Goal: Task Accomplishment & Management: Complete application form

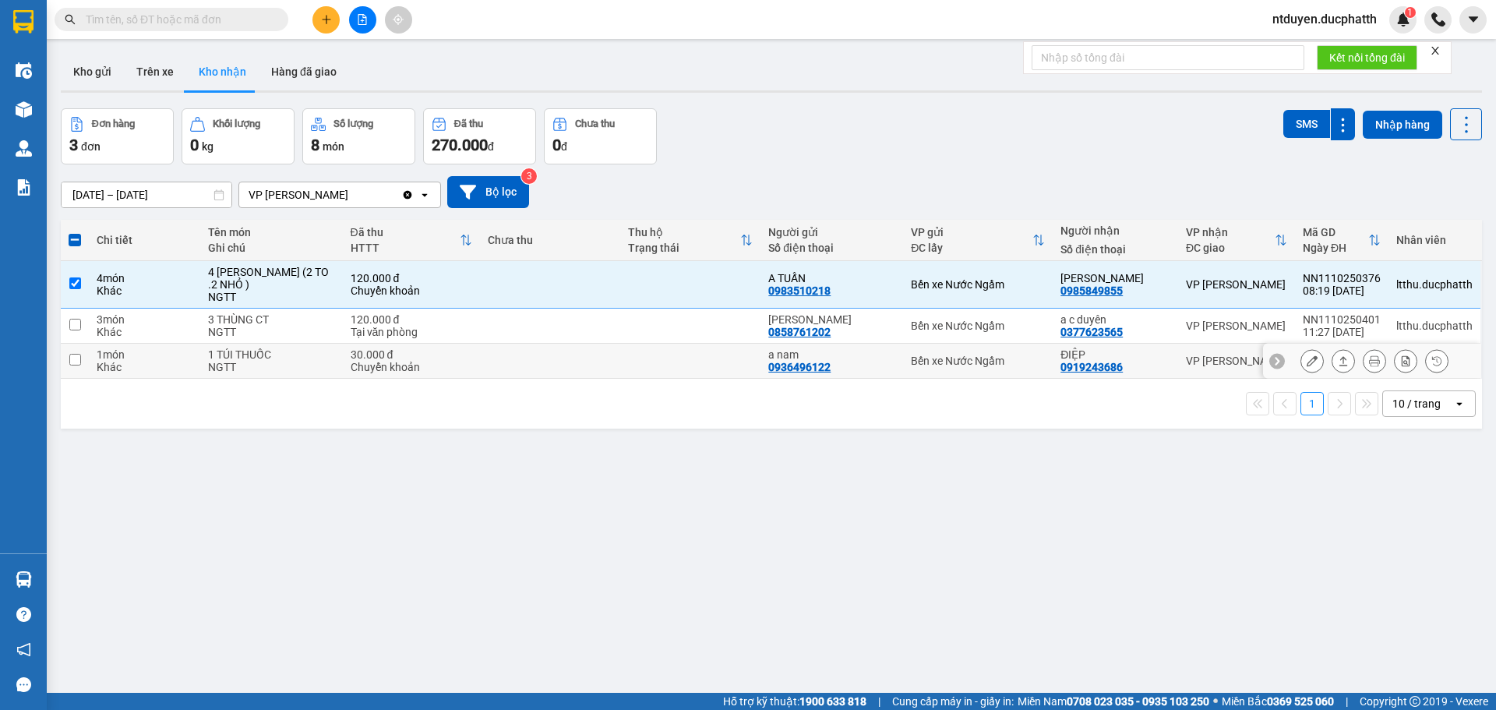
click at [1309, 360] on button at bounding box center [1312, 361] width 22 height 27
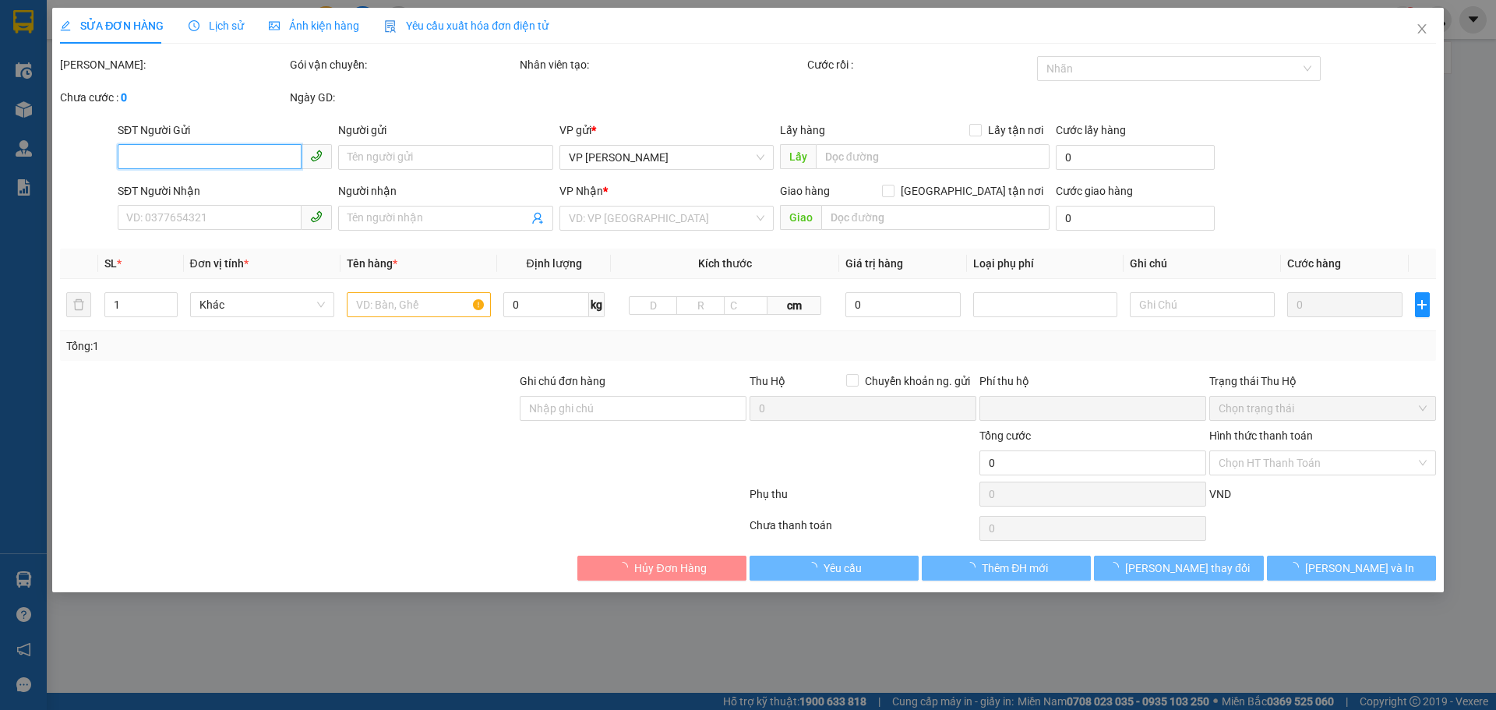
type input "0936496122"
type input "a nam"
type input "0919243686"
type input "ĐIỆP"
type input "CK 11/10 [PERSON_NAME] 10H24"
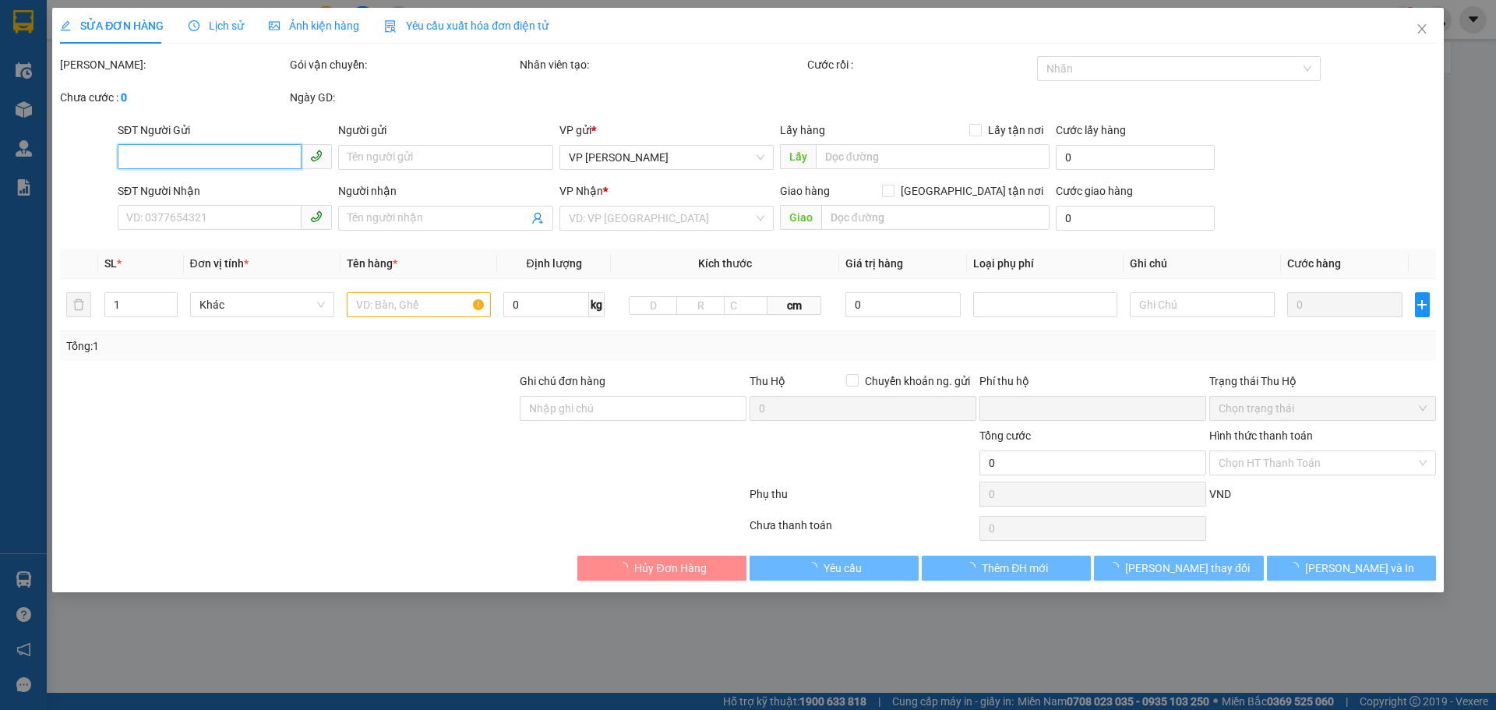
type input "0"
type input "30.000"
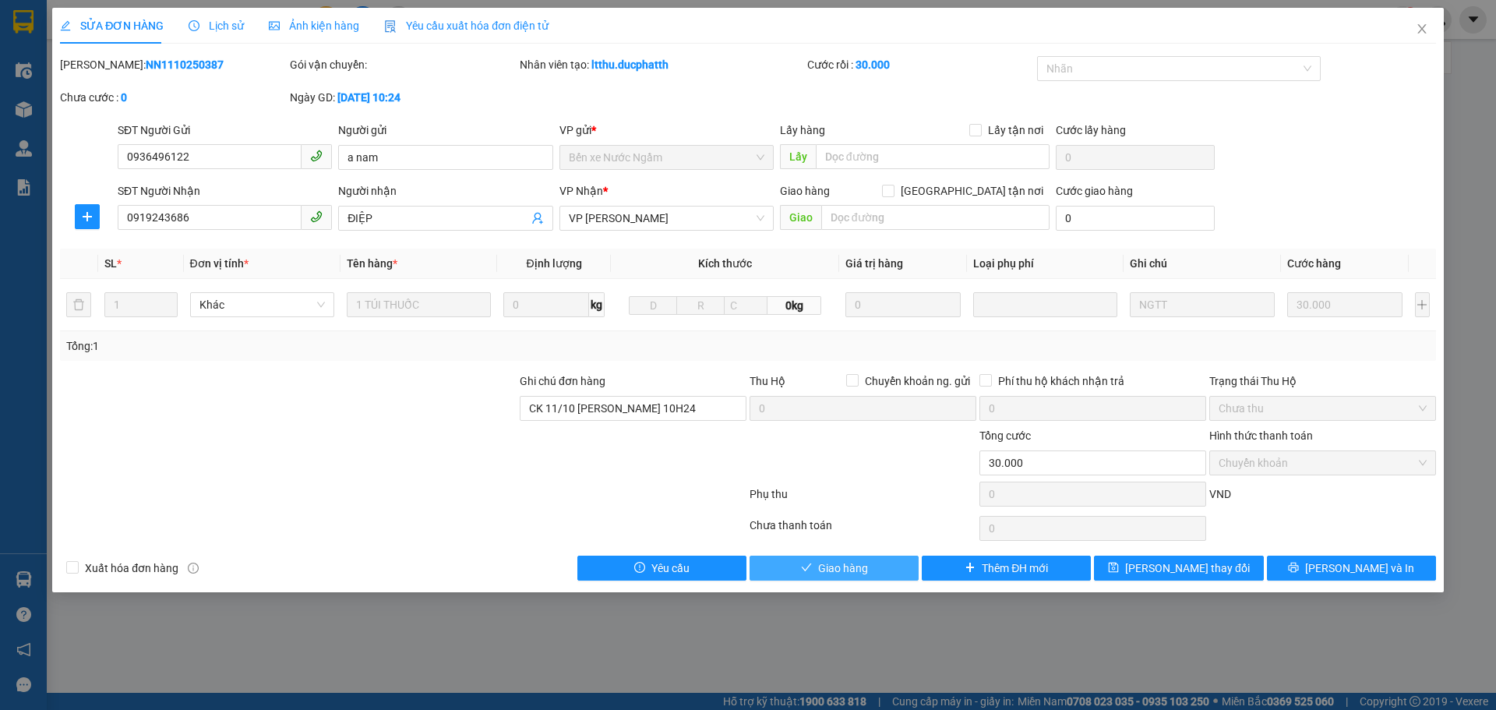
click at [862, 573] on span "Giao hàng" at bounding box center [843, 568] width 50 height 17
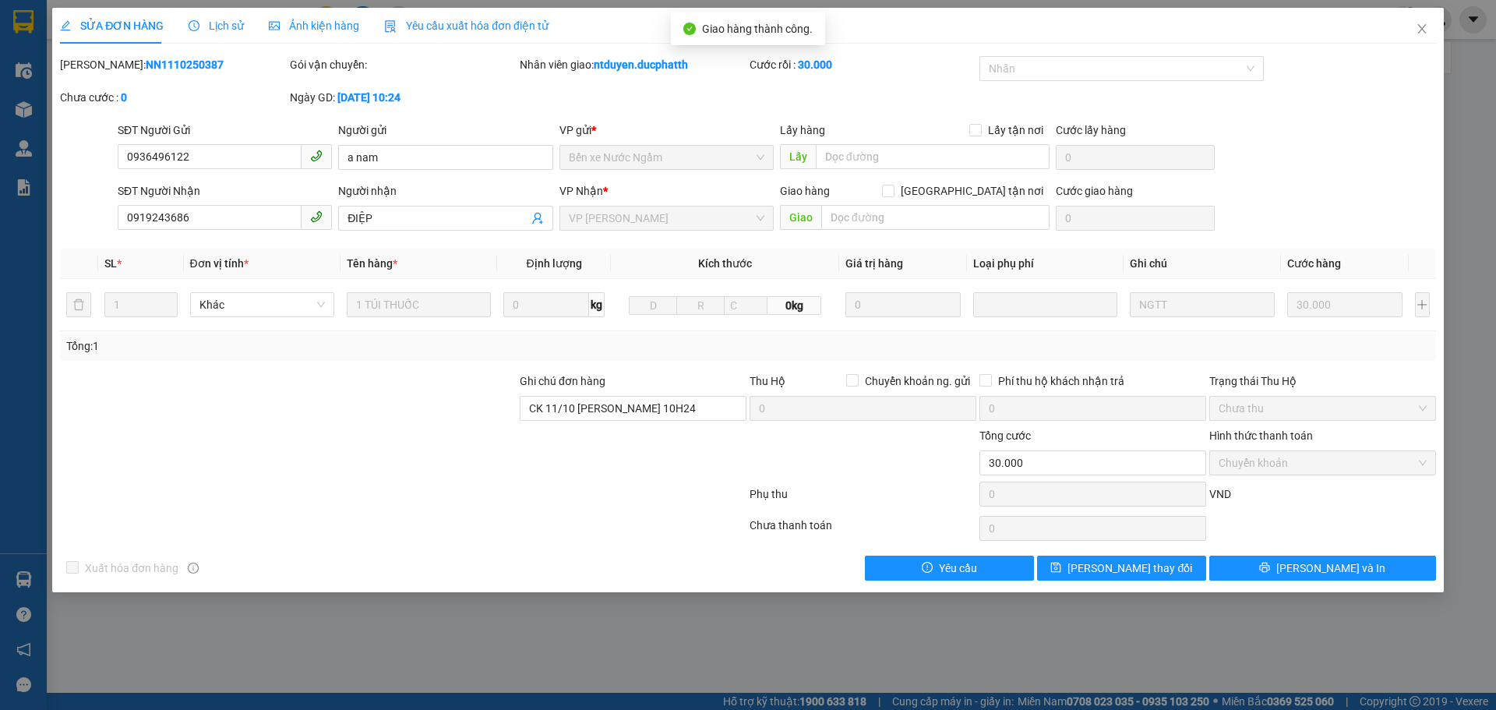
click at [684, 613] on div "SỬA ĐƠN HÀNG Lịch sử Ảnh kiện hàng Yêu cầu xuất hóa đơn điện tử Total Paid Fee …" at bounding box center [748, 355] width 1496 height 710
click at [1422, 28] on icon "close" at bounding box center [1422, 29] width 12 height 12
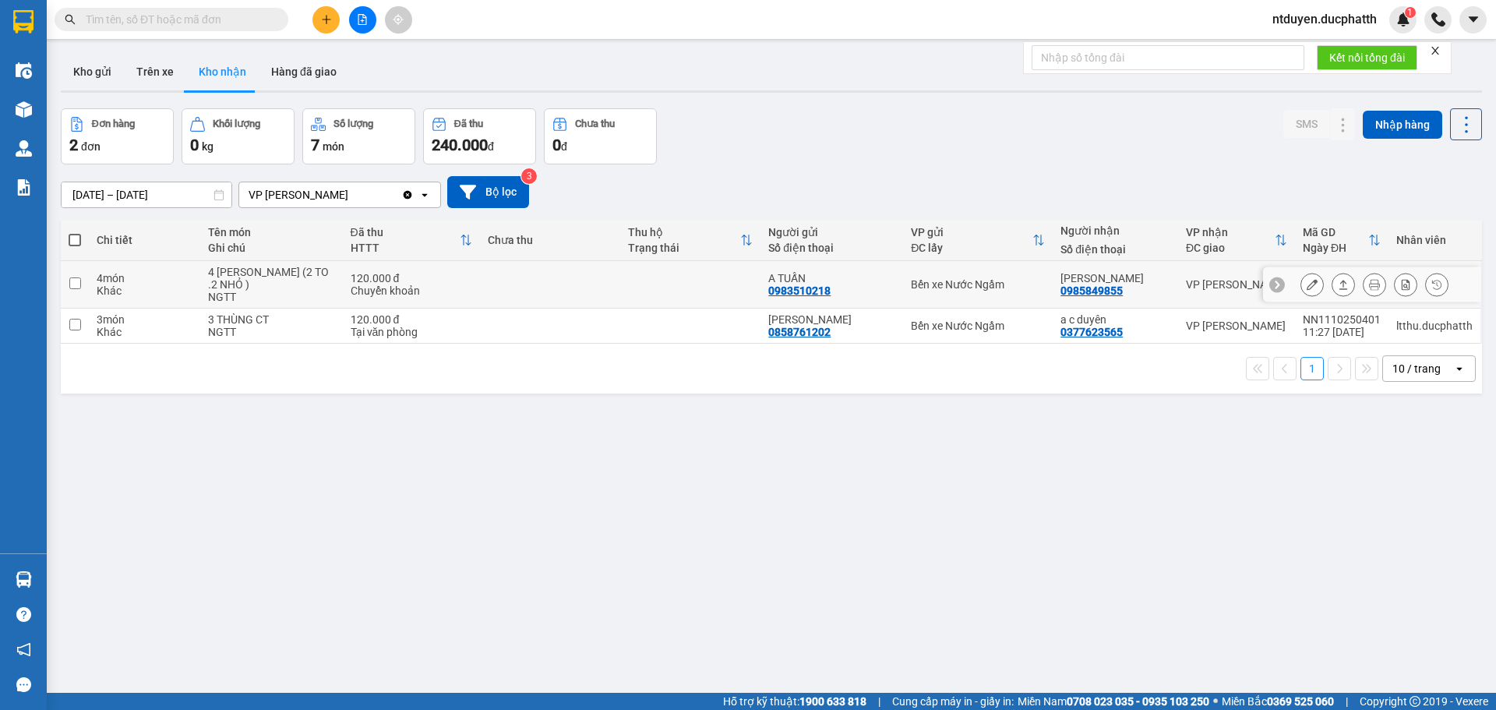
click at [1307, 282] on icon at bounding box center [1312, 284] width 11 height 11
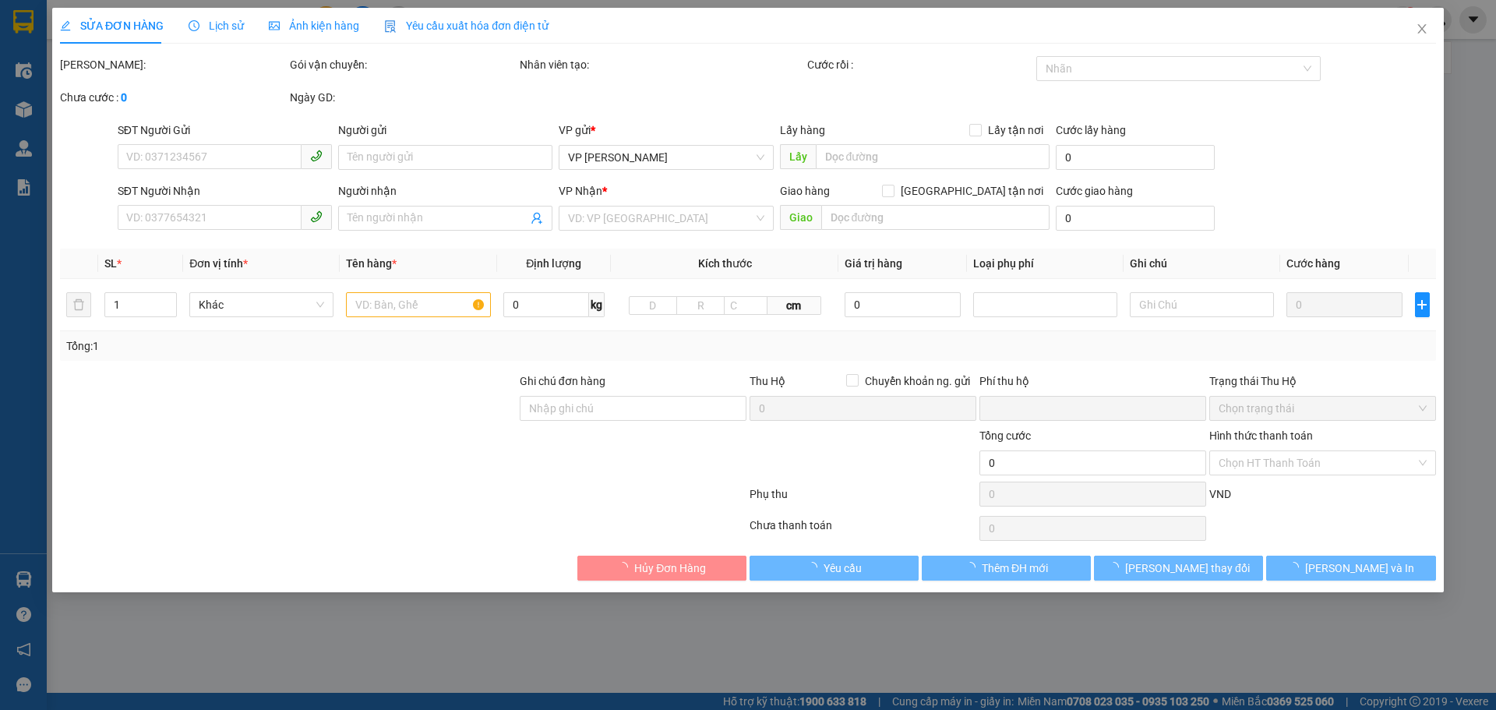
type input "0983510218"
type input "A TUẤN"
type input "0985849855"
type input "[PERSON_NAME]"
type input "CK 11/10 BUI QUAN TUAN 08H19"
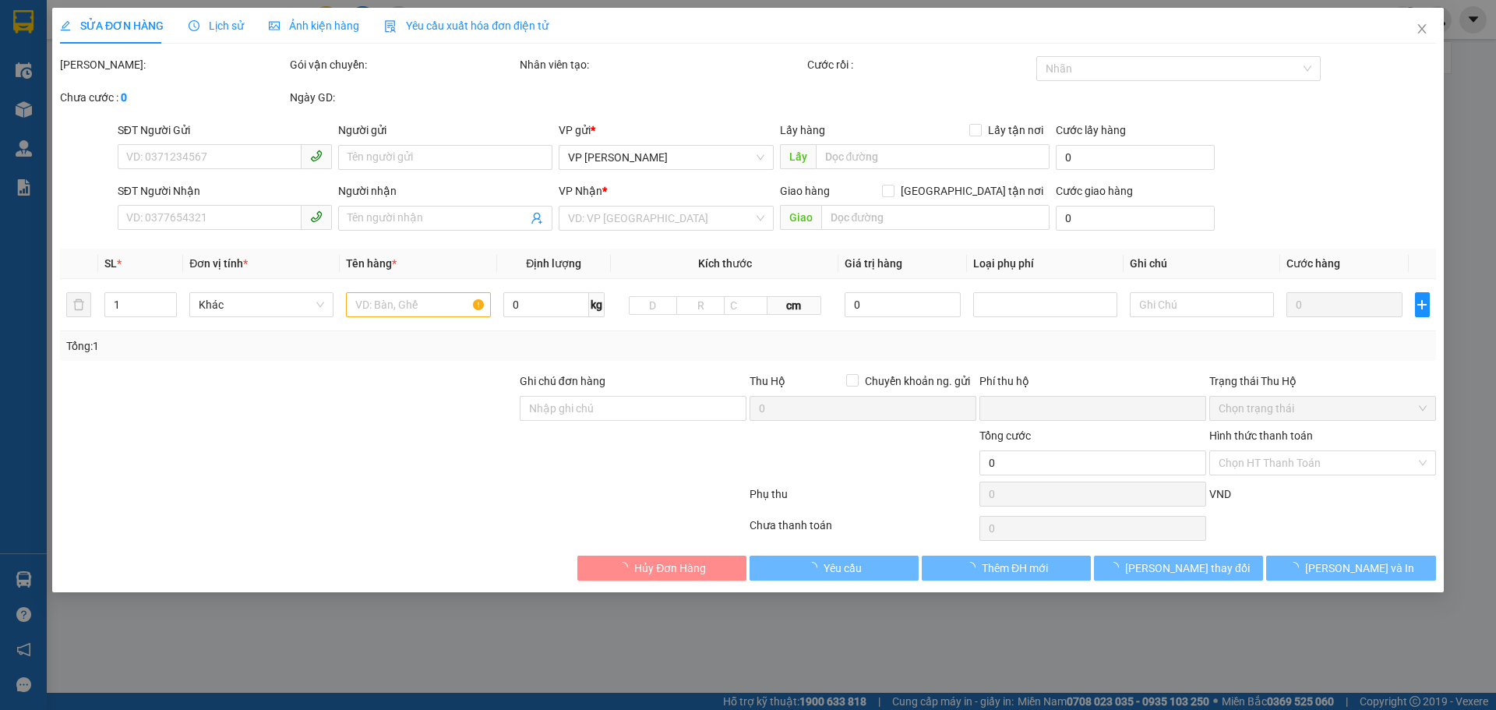
type input "0"
type input "120.000"
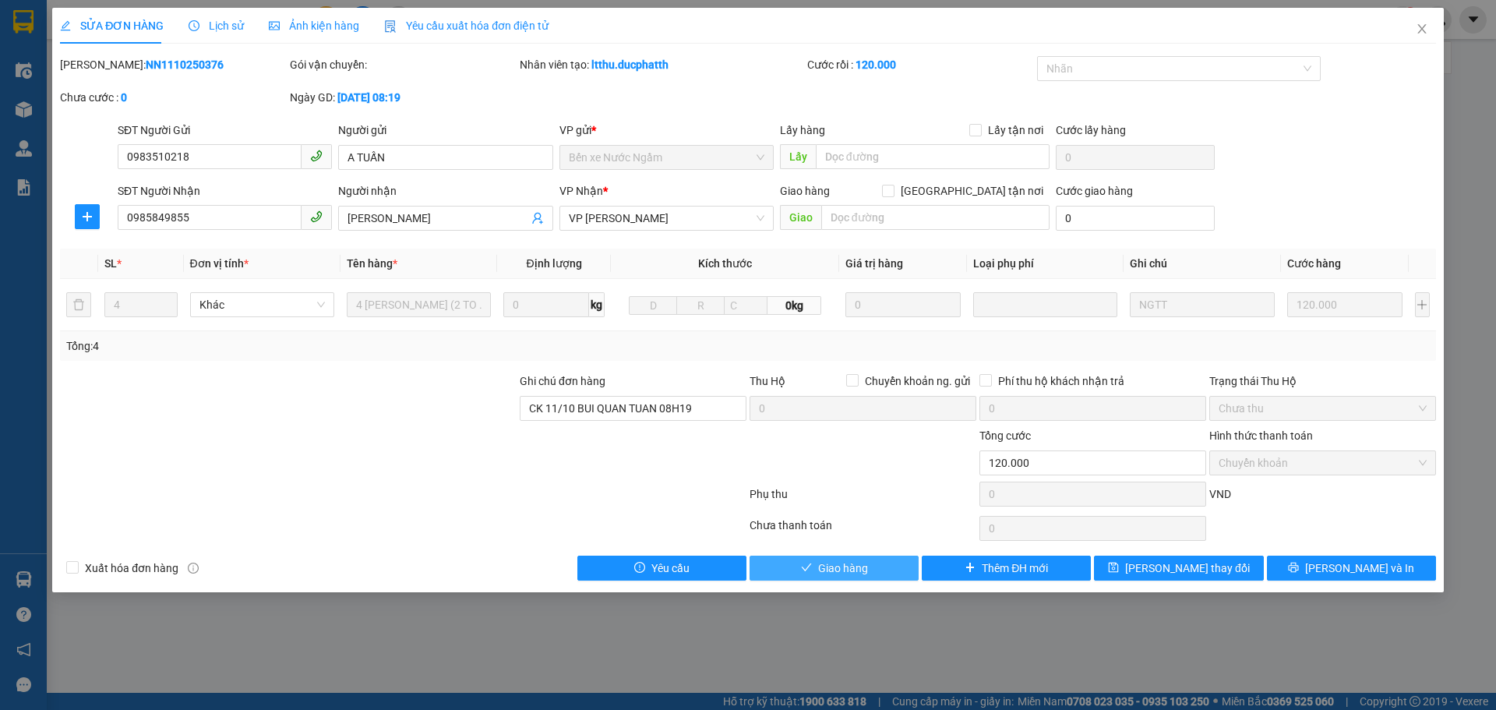
click at [861, 574] on span "Giao hàng" at bounding box center [843, 568] width 50 height 17
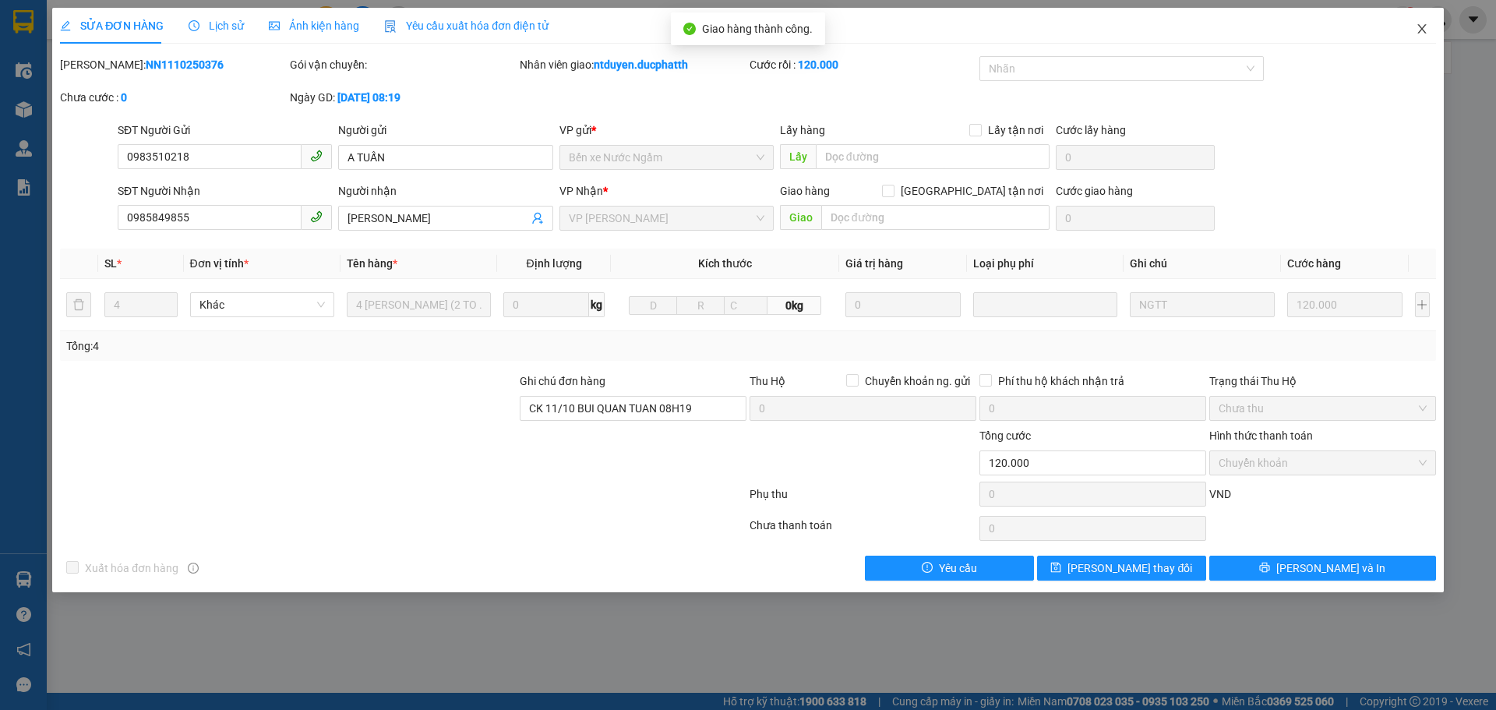
click at [1424, 28] on icon "close" at bounding box center [1422, 28] width 9 height 9
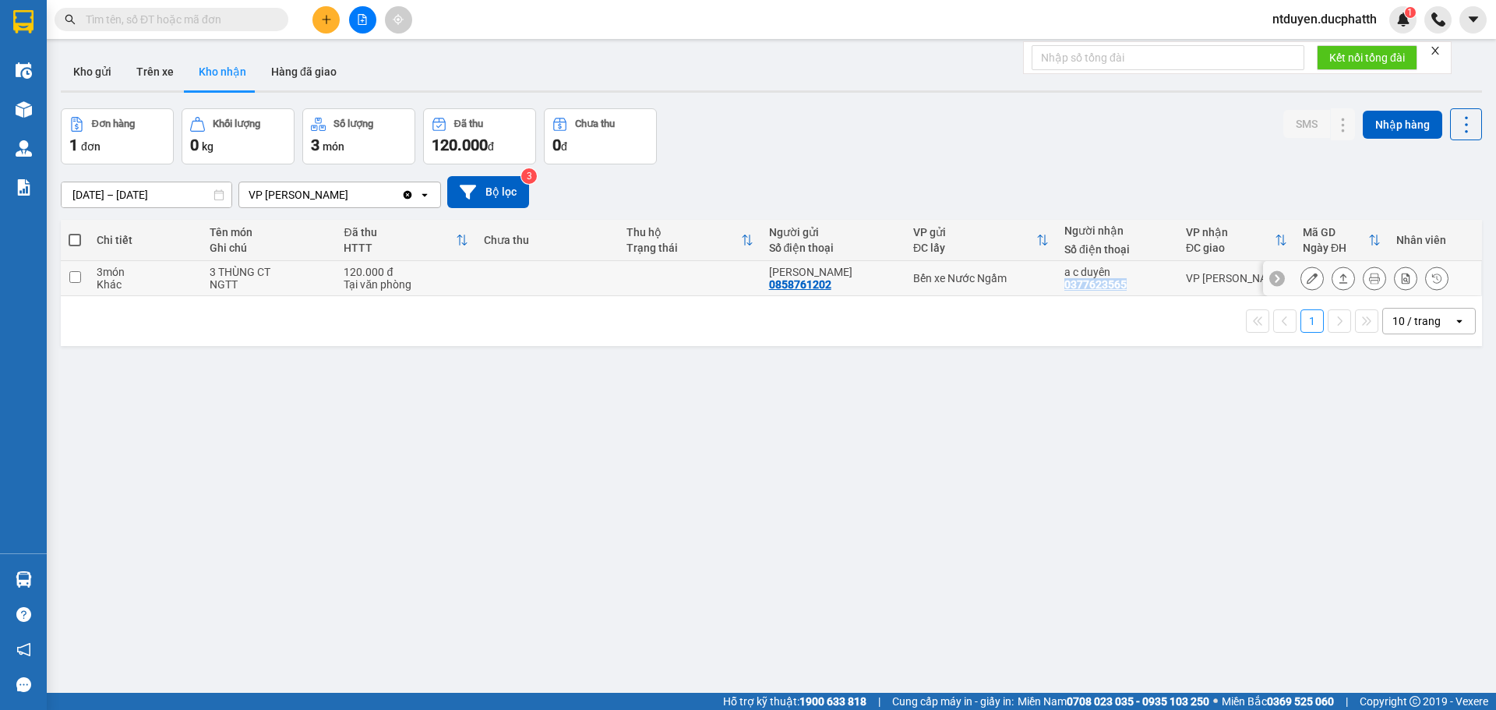
copy div "0377623565"
drag, startPoint x: 1054, startPoint y: 281, endPoint x: 1131, endPoint y: 285, distance: 76.5
click at [1131, 285] on td "a c duyên 0377623565" at bounding box center [1118, 278] width 122 height 35
checkbox input "true"
